Goal: Task Accomplishment & Management: Complete application form

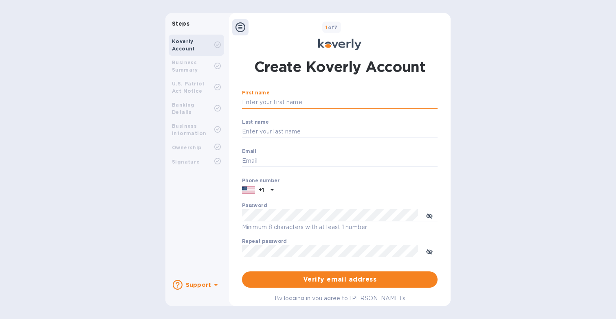
click at [285, 106] on input "First name" at bounding box center [340, 103] width 196 height 12
type input "[PERSON_NAME]"
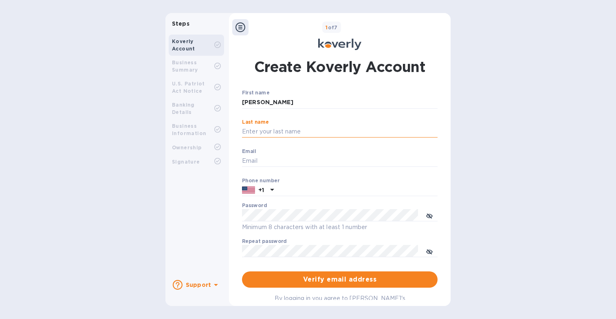
click at [276, 127] on input "Last name" at bounding box center [340, 132] width 196 height 12
type input "[PERSON_NAME]"
click at [257, 161] on input "Email" at bounding box center [340, 161] width 196 height 12
type input "[PERSON_NAME][EMAIL_ADDRESS][PERSON_NAME][DOMAIN_NAME]"
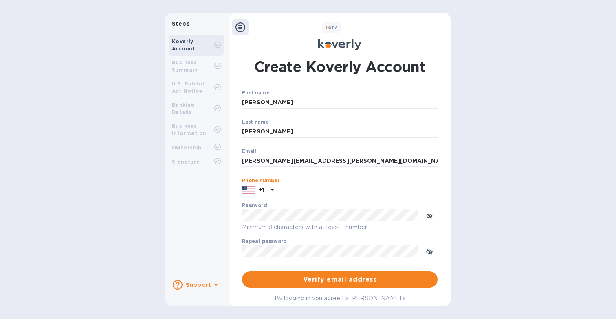
click at [294, 194] on input "text" at bounding box center [357, 191] width 161 height 12
paste input "8003366826"
type input "8003366826"
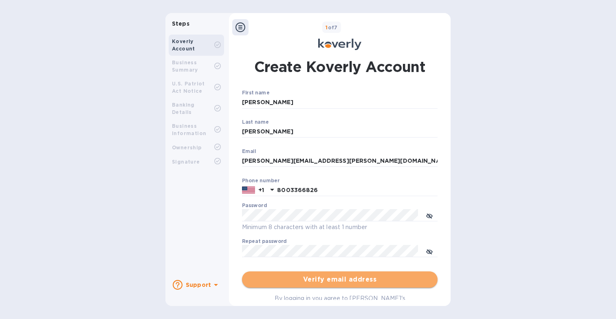
click at [290, 277] on span "Verify email address" at bounding box center [340, 280] width 183 height 10
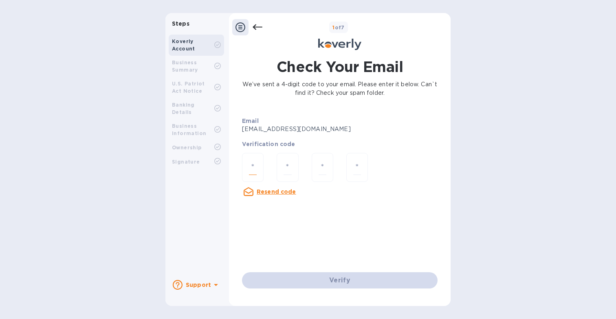
click at [254, 164] on input "number" at bounding box center [253, 167] width 8 height 15
paste input "7"
type input "7"
type input "8"
type input "9"
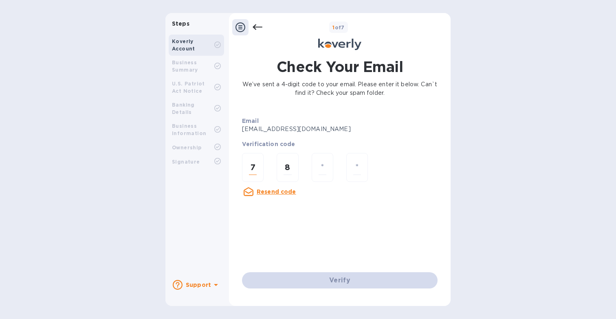
type input "8"
click at [328, 284] on div "Verify" at bounding box center [340, 280] width 202 height 23
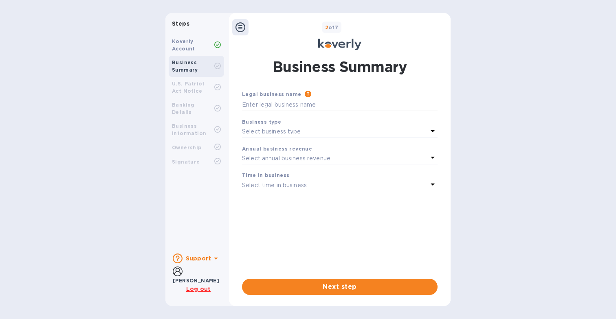
click at [278, 103] on input "text" at bounding box center [340, 105] width 196 height 12
click at [284, 106] on input "text" at bounding box center [340, 105] width 196 height 12
paste input "Merrimack Valley Business Machines, Inc."
type input "Merrimack Valley Business Machines, Inc."
click at [277, 125] on div "Business type" at bounding box center [340, 122] width 196 height 9
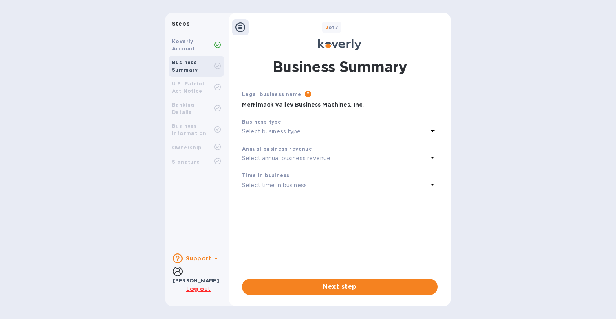
click at [273, 136] on p "Select business type" at bounding box center [271, 132] width 59 height 9
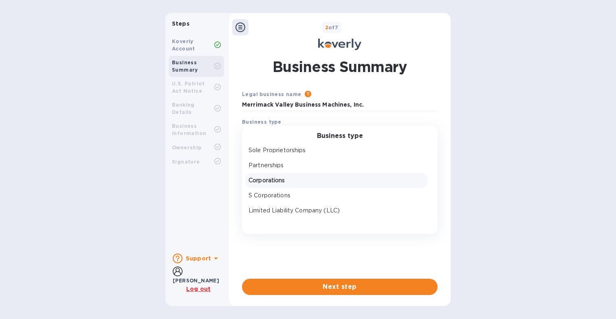
click at [262, 183] on p "Corporations" at bounding box center [337, 180] width 176 height 9
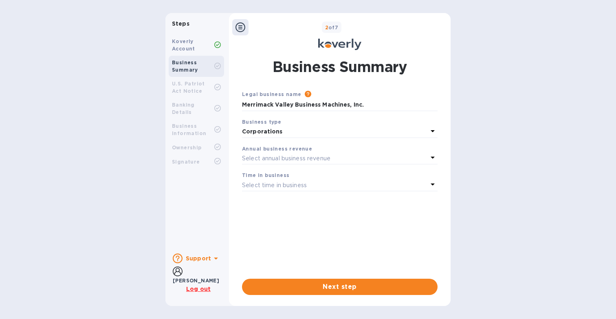
click at [262, 161] on p "Select annual business revenue" at bounding box center [286, 158] width 88 height 9
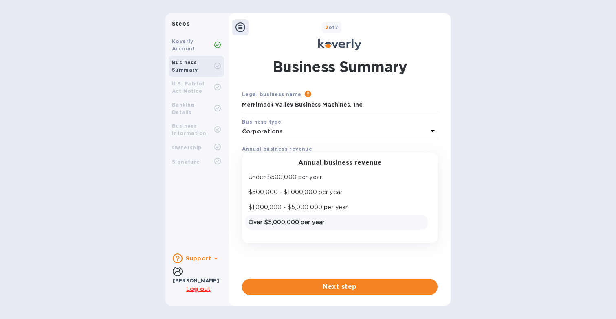
click at [264, 220] on p "Over $5,000,000 per year" at bounding box center [337, 222] width 176 height 9
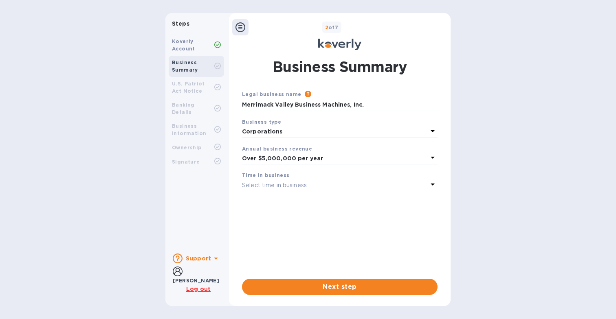
click at [264, 181] on p "Select time in business" at bounding box center [274, 185] width 65 height 9
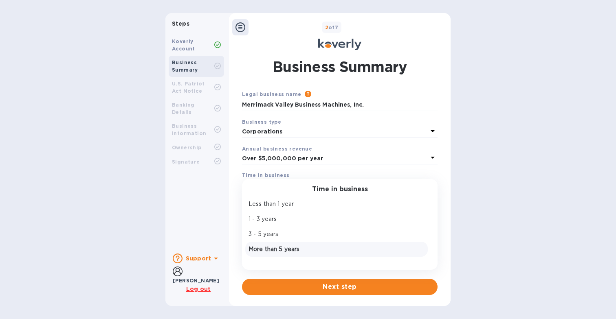
click at [261, 250] on p "More than 5 years" at bounding box center [337, 249] width 176 height 9
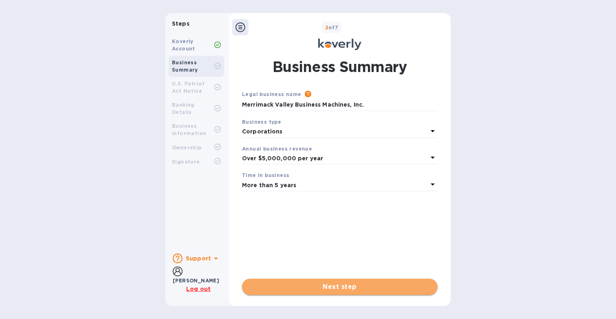
click at [288, 291] on span "Next step" at bounding box center [340, 287] width 183 height 10
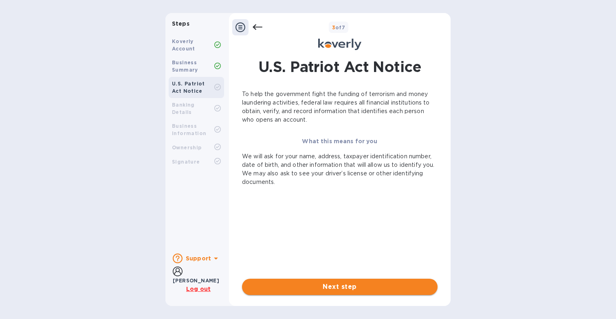
click at [339, 289] on span "Next step" at bounding box center [340, 287] width 183 height 10
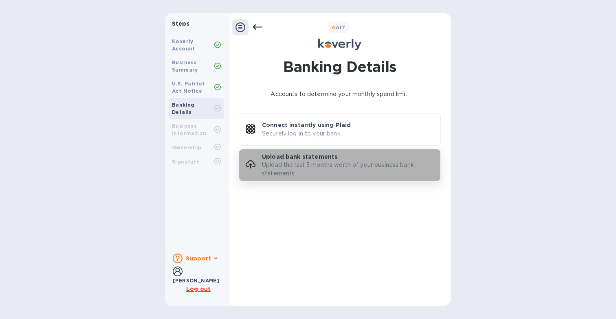
click at [294, 160] on p "Upload bank statements" at bounding box center [299, 157] width 75 height 8
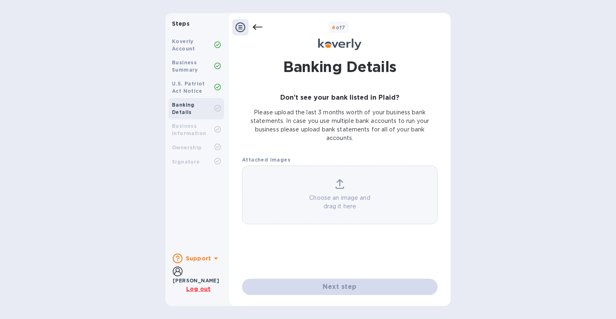
click at [336, 187] on icon at bounding box center [340, 188] width 9 height 2
click at [341, 193] on div "Choose an image and drag it here" at bounding box center [339, 195] width 195 height 32
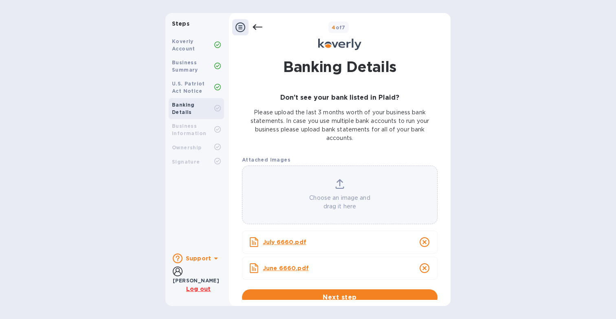
click at [326, 194] on p "Choose an image and drag it here" at bounding box center [339, 202] width 195 height 17
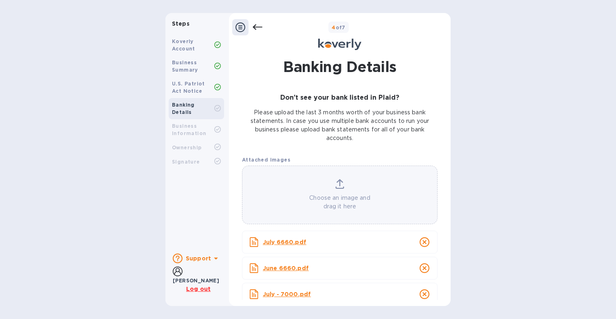
click at [337, 184] on icon at bounding box center [339, 184] width 9 height 10
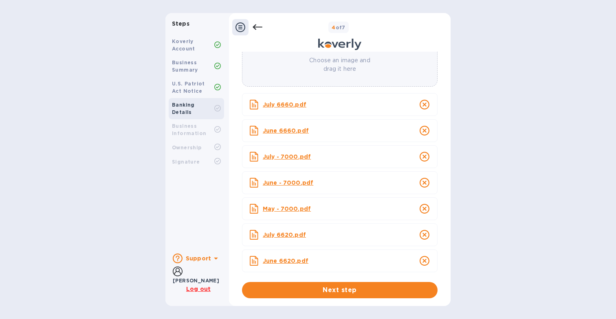
scroll to position [141, 0]
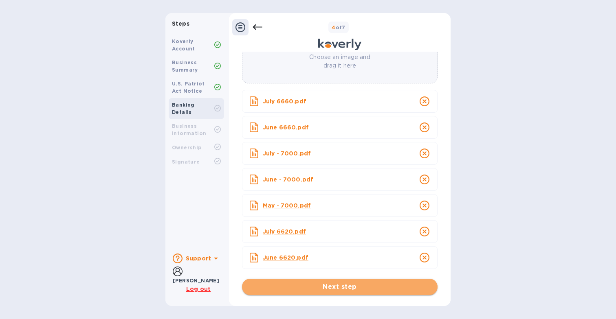
click at [324, 289] on span "Next step" at bounding box center [340, 287] width 183 height 10
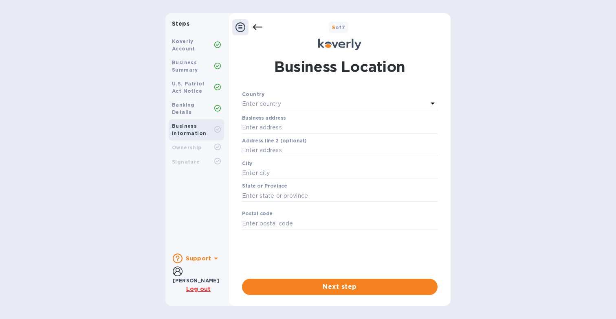
scroll to position [0, 0]
click at [268, 103] on p "Enter country" at bounding box center [261, 104] width 39 height 9
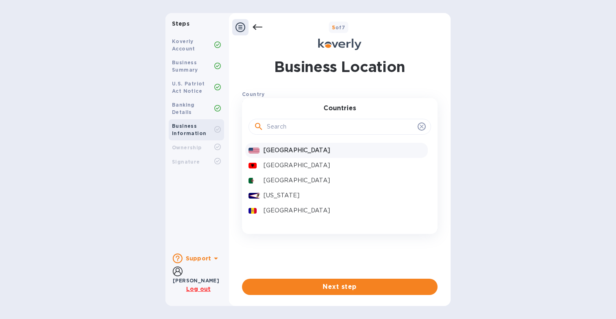
click at [276, 154] on p "[GEOGRAPHIC_DATA]" at bounding box center [344, 150] width 161 height 9
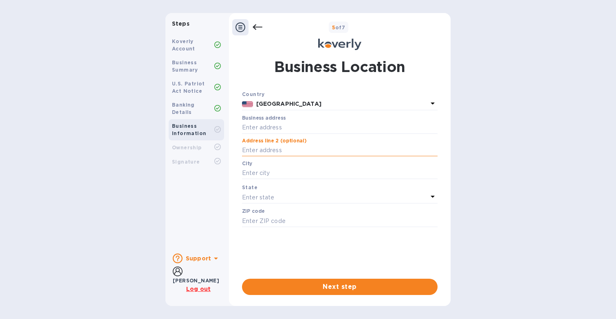
click at [269, 148] on input "text" at bounding box center [340, 151] width 196 height 12
click at [264, 127] on input "text" at bounding box center [340, 128] width 196 height 12
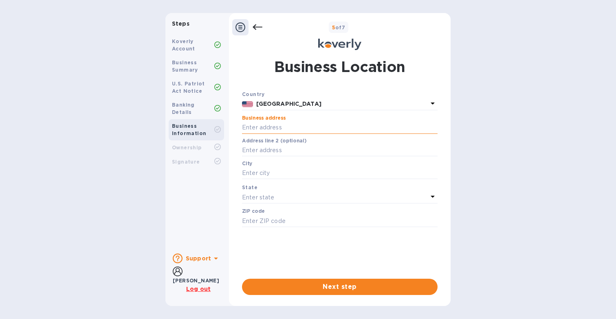
paste input "[STREET_ADDRESS][PERSON_NAME]"
click at [358, 127] on input "[STREET_ADDRESS][PERSON_NAME]" at bounding box center [340, 128] width 196 height 12
type input "[STREET_ADDRESS][PERSON_NAME]"
type input "Chelmsford"
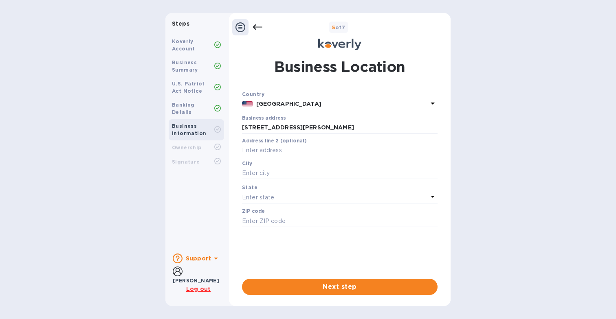
type input "01863"
click at [336, 289] on span "Next step" at bounding box center [340, 287] width 183 height 10
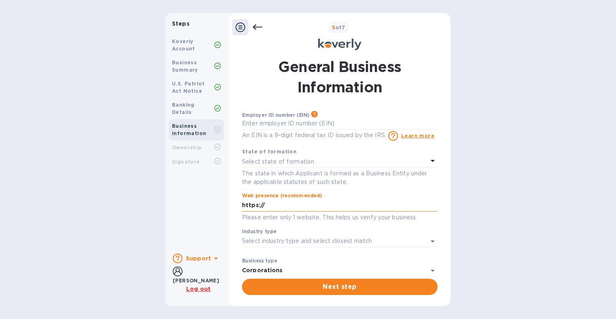
click at [291, 209] on input "https://" at bounding box center [340, 206] width 196 height 12
paste input "[DOMAIN_NAME][URL]"
type input "[URL][DOMAIN_NAME]"
click at [264, 238] on input "Industry type" at bounding box center [328, 242] width 173 height 12
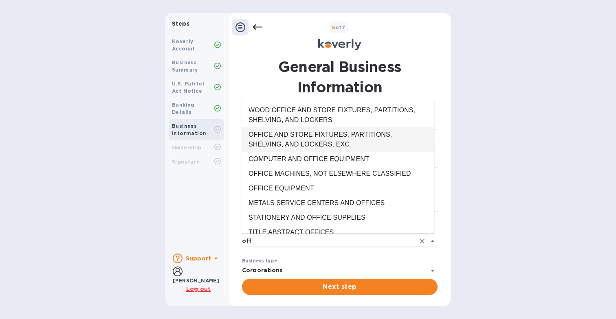
scroll to position [88, 0]
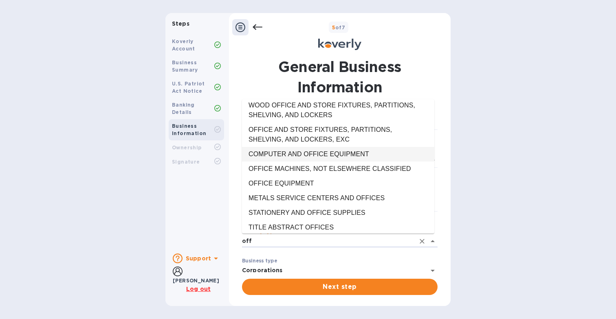
click at [280, 152] on li "COMPUTER AND OFFICE EQUIPMENT" at bounding box center [338, 154] width 192 height 15
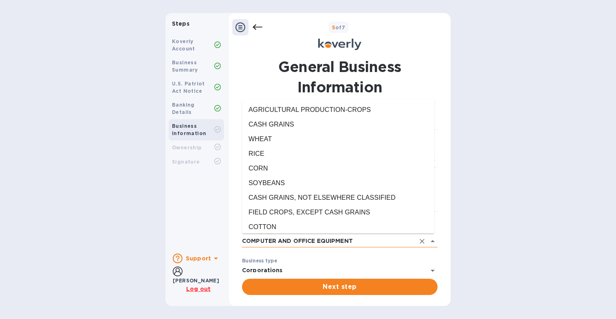
scroll to position [11444, 0]
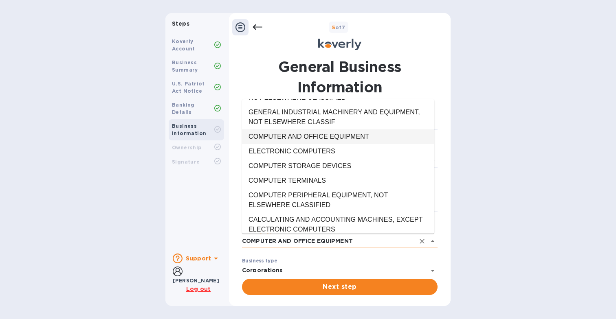
drag, startPoint x: 351, startPoint y: 240, endPoint x: 254, endPoint y: 240, distance: 97.0
click at [254, 240] on input "COMPUTER AND OFFICE EQUIPMENT" at bounding box center [328, 242] width 173 height 12
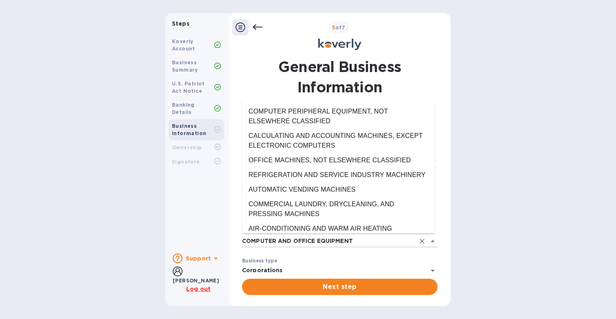
scroll to position [11530, 0]
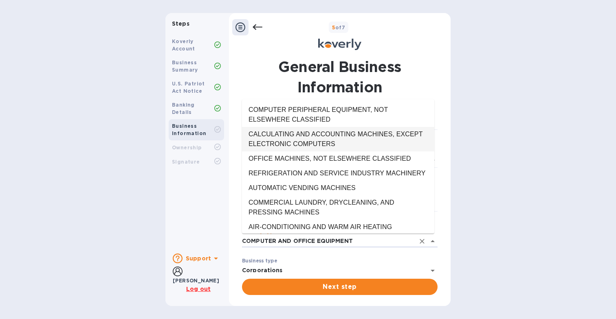
type input "COMPUTER AND OFFICE EQUIPMENT"
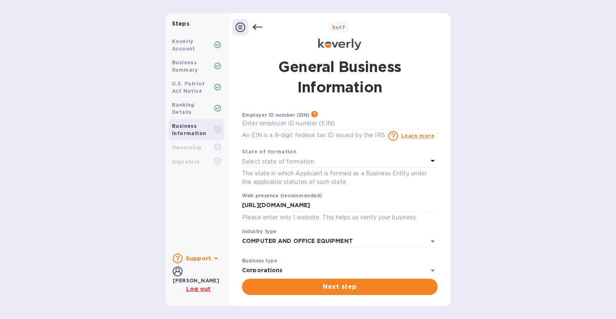
click at [224, 241] on div "Koverly Account Business Summary U.S. Patriot Act Notice Banking Details Busine…" at bounding box center [196, 139] width 62 height 216
click at [276, 163] on p "Select state of formation" at bounding box center [278, 162] width 72 height 9
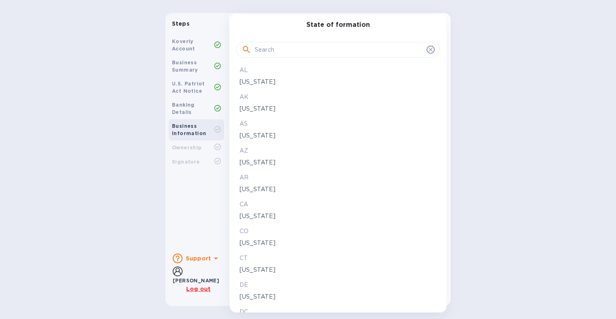
click at [275, 55] on input "text" at bounding box center [339, 50] width 169 height 12
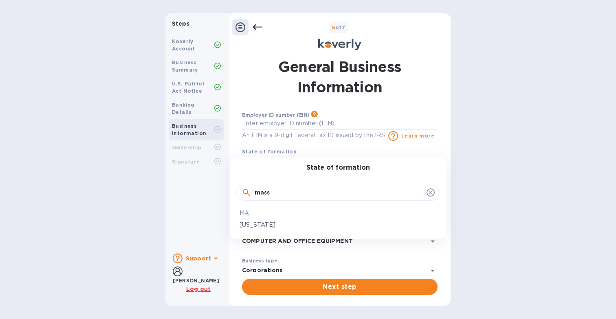
type input "mass"
click at [242, 220] on div "[US_STATE]" at bounding box center [338, 225] width 200 height 12
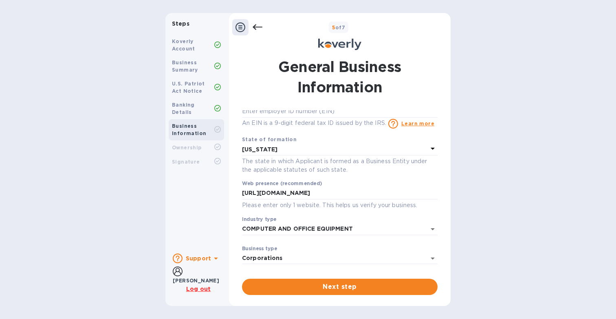
scroll to position [0, 0]
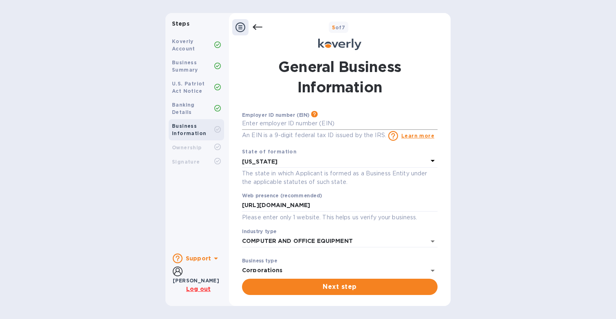
click at [295, 125] on input "text" at bounding box center [340, 124] width 196 height 12
click at [275, 122] on input "text" at bounding box center [340, 124] width 196 height 12
type input "***28"
click at [317, 167] on div "[US_STATE]" at bounding box center [335, 161] width 186 height 11
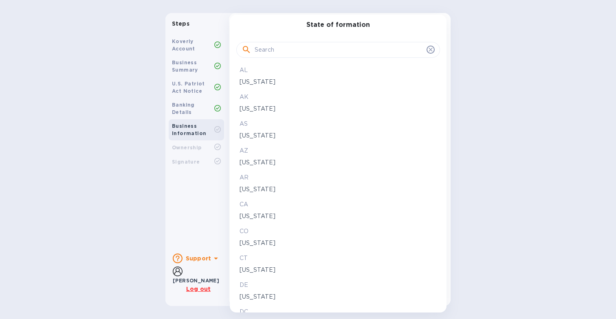
click at [189, 204] on div at bounding box center [308, 159] width 616 height 319
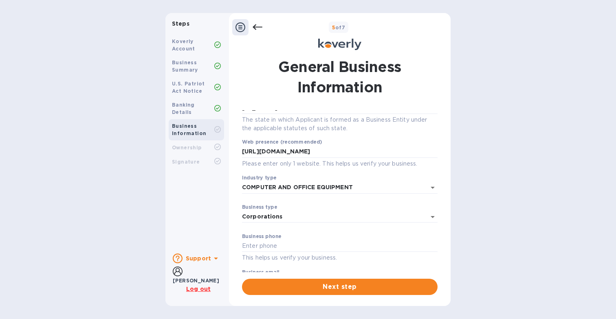
scroll to position [80, 0]
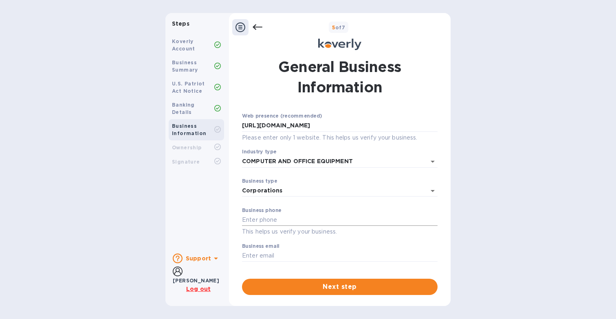
click at [270, 221] on input "text" at bounding box center [340, 220] width 196 height 12
paste input "[PHONE_NUMBER]"
type input "[PHONE_NUMBER]"
click at [274, 258] on input "text" at bounding box center [340, 256] width 196 height 12
paste input "[PERSON_NAME][EMAIL_ADDRESS][PERSON_NAME][DOMAIN_NAME]"
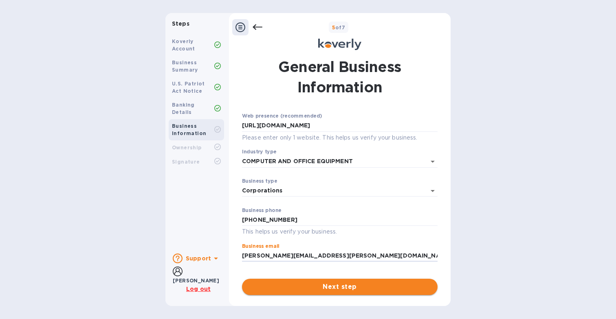
type input "[PERSON_NAME][EMAIL_ADDRESS][PERSON_NAME][DOMAIN_NAME]"
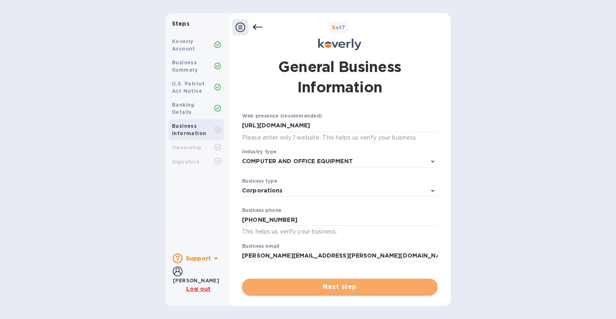
click at [282, 285] on span "Next step" at bounding box center [340, 287] width 183 height 10
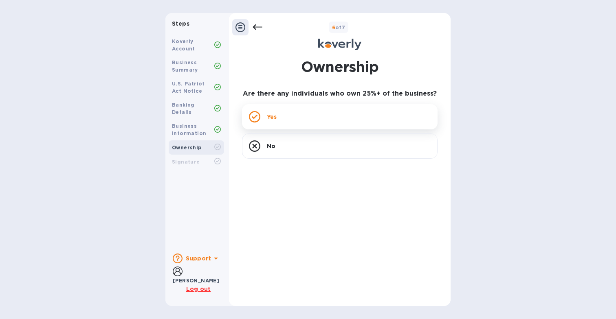
click at [267, 121] on div "Yes" at bounding box center [340, 116] width 196 height 25
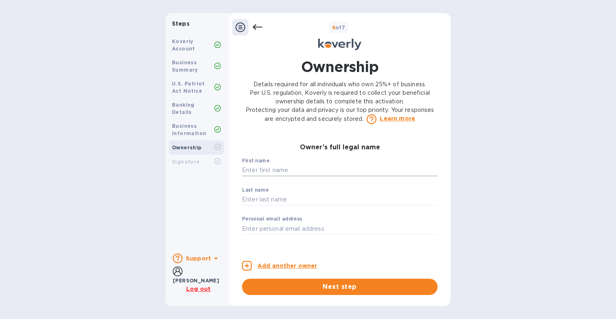
scroll to position [0, 0]
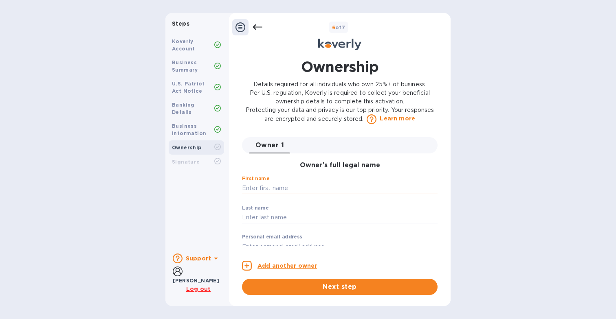
click at [256, 190] on input "text" at bounding box center [340, 189] width 196 height 12
type input "[PERSON_NAME]"
click at [264, 218] on input "text" at bounding box center [340, 218] width 196 height 12
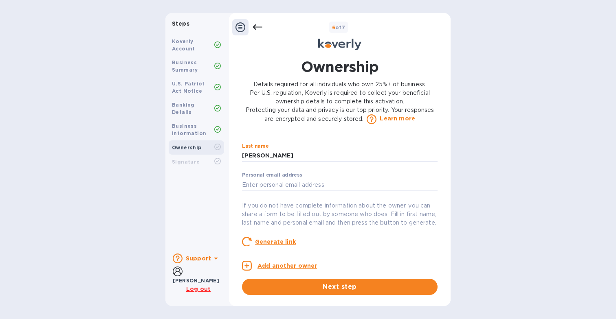
scroll to position [72, 0]
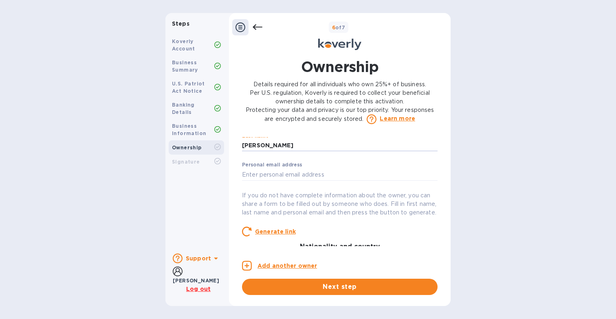
type input "[PERSON_NAME]"
click at [295, 174] on input "text" at bounding box center [340, 175] width 196 height 12
paste input "[PERSON_NAME][EMAIL_ADDRESS][PERSON_NAME][DOMAIN_NAME]"
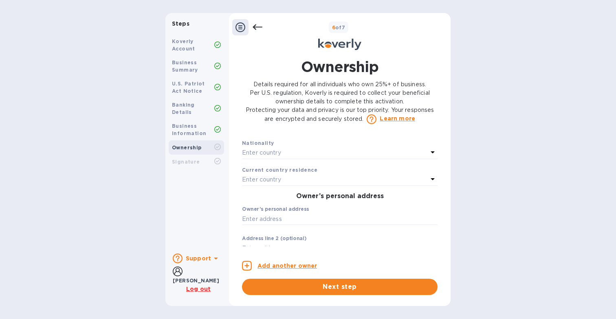
scroll to position [191, 0]
type input "[PERSON_NAME][EMAIL_ADDRESS][PERSON_NAME][DOMAIN_NAME]"
click at [282, 159] on div "Enter country" at bounding box center [335, 152] width 186 height 11
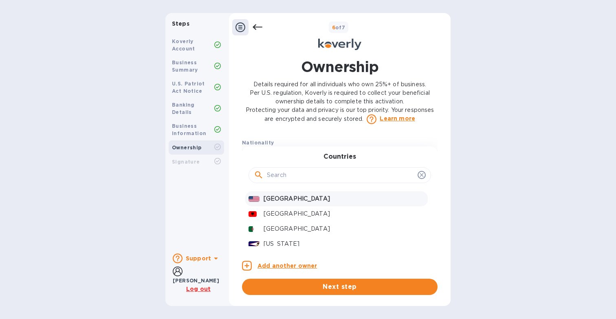
click at [278, 203] on p "[GEOGRAPHIC_DATA]" at bounding box center [344, 199] width 161 height 9
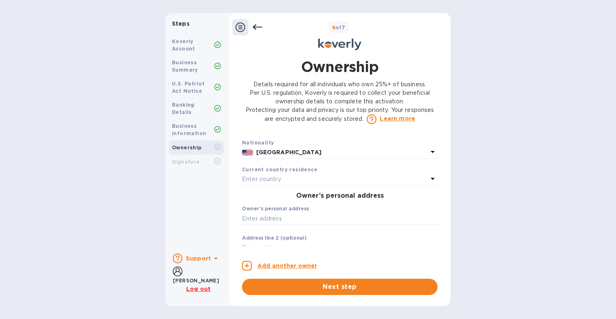
click at [272, 184] on p "Enter country" at bounding box center [261, 179] width 39 height 9
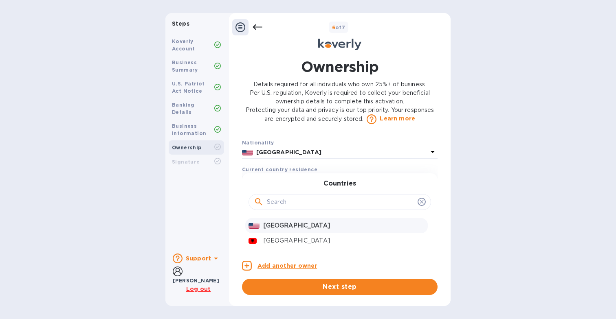
click at [277, 230] on p "[GEOGRAPHIC_DATA]" at bounding box center [344, 226] width 161 height 9
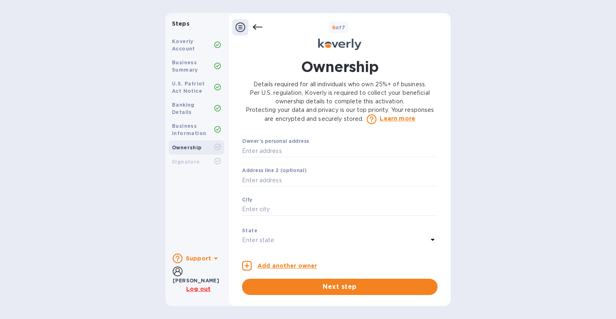
scroll to position [263, 0]
click at [280, 153] on input "text" at bounding box center [340, 147] width 196 height 12
paste input "[STREET_ADDRESS][PERSON_NAME]"
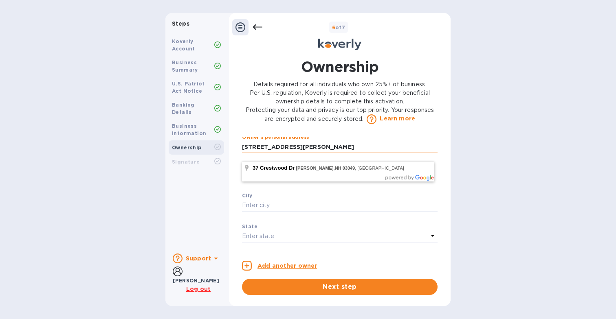
click at [294, 153] on input "[STREET_ADDRESS][PERSON_NAME]" at bounding box center [340, 147] width 196 height 12
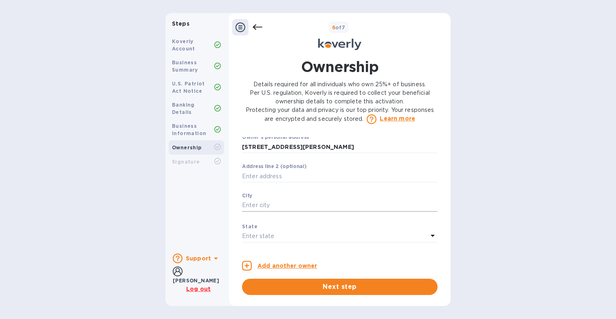
type input "[STREET_ADDRESS]"
type input "[PERSON_NAME]"
type input "03049"
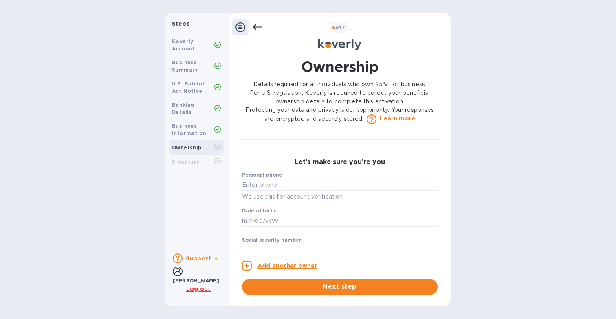
scroll to position [400, 0]
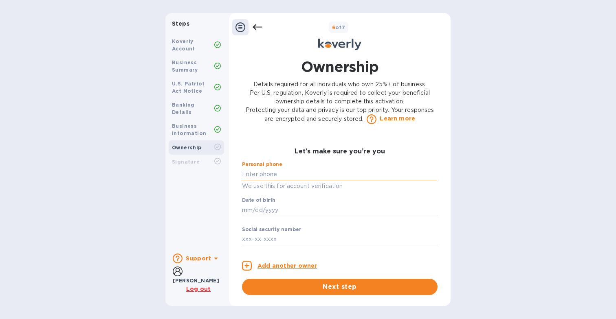
click at [278, 181] on input "text" at bounding box center [340, 174] width 196 height 12
click at [260, 181] on input "text" at bounding box center [340, 174] width 196 height 12
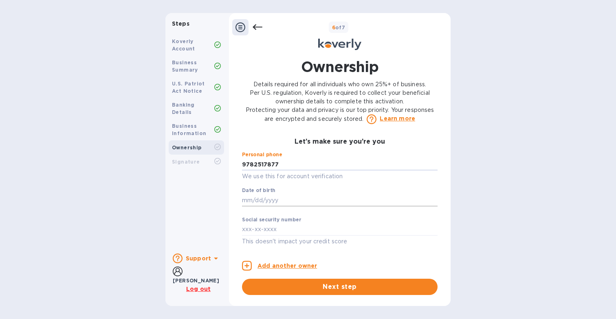
type input "***77"
click at [273, 198] on input "text" at bounding box center [340, 200] width 196 height 12
type input "***45"
click at [264, 231] on input "text" at bounding box center [340, 230] width 196 height 12
click at [281, 231] on input "text" at bounding box center [340, 230] width 196 height 12
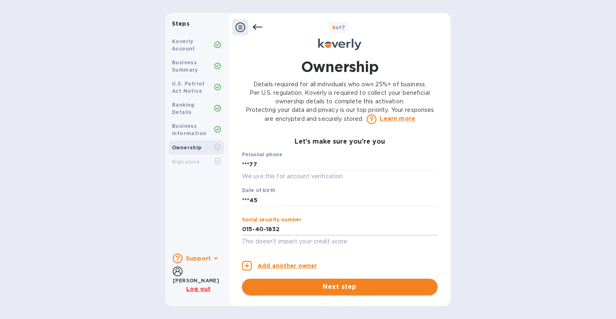
type input "***32"
click at [316, 289] on span "Next step" at bounding box center [340, 287] width 183 height 10
click at [260, 201] on input "***45" at bounding box center [340, 200] width 196 height 12
drag, startPoint x: 260, startPoint y: 201, endPoint x: 213, endPoint y: 199, distance: 46.9
click at [213, 199] on div "Steps Koverly Account Business Summary U.S. Patriot Act Notice Banking Details …" at bounding box center [307, 159] width 285 height 293
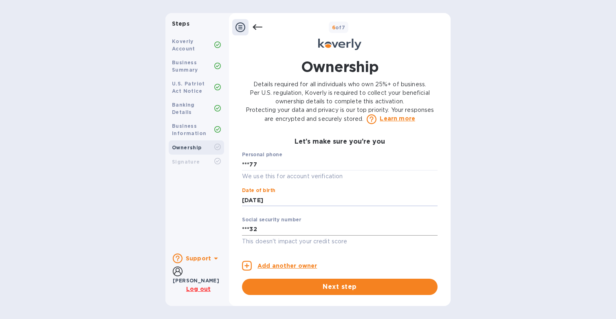
type input "***45"
click at [271, 232] on input "***32" at bounding box center [340, 230] width 196 height 12
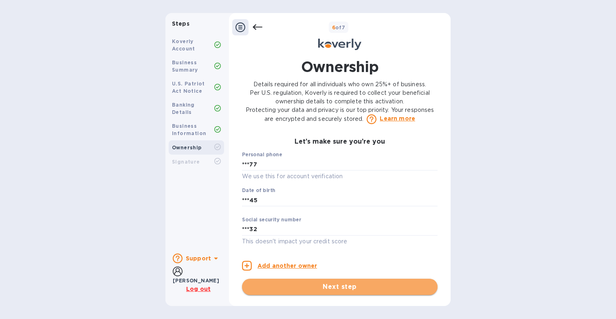
click at [296, 288] on span "Next step" at bounding box center [340, 287] width 183 height 10
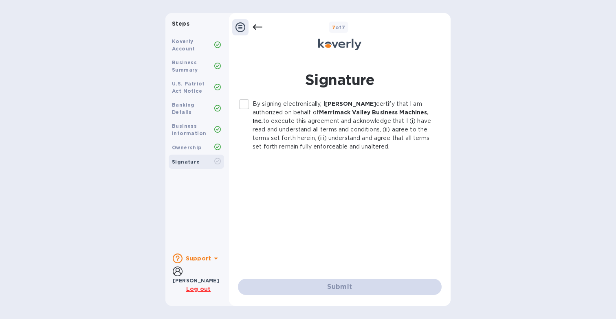
click at [244, 104] on input "By signing electronically, I [PERSON_NAME] certify that I am authorized on beha…" at bounding box center [244, 104] width 17 height 17
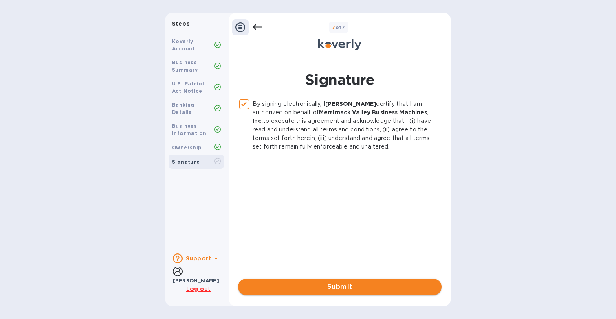
click at [338, 290] on span "Submit" at bounding box center [339, 287] width 191 height 10
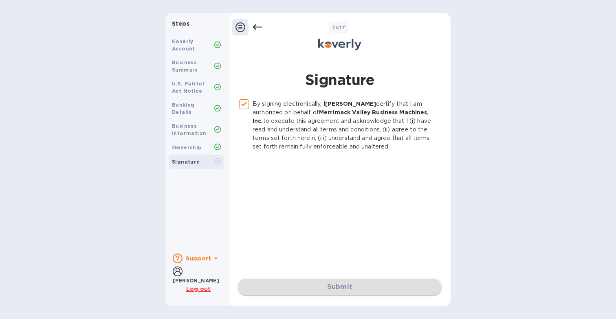
checkbox input "false"
